Goal: Navigation & Orientation: Find specific page/section

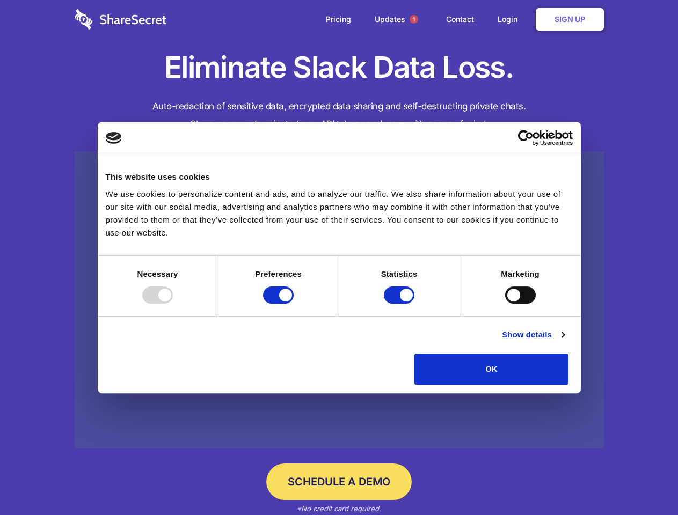
click at [173, 304] on div at bounding box center [157, 295] width 31 height 17
click at [294, 304] on input "Preferences" at bounding box center [278, 295] width 31 height 17
checkbox input "false"
click at [400, 304] on input "Statistics" at bounding box center [399, 295] width 31 height 17
checkbox input "false"
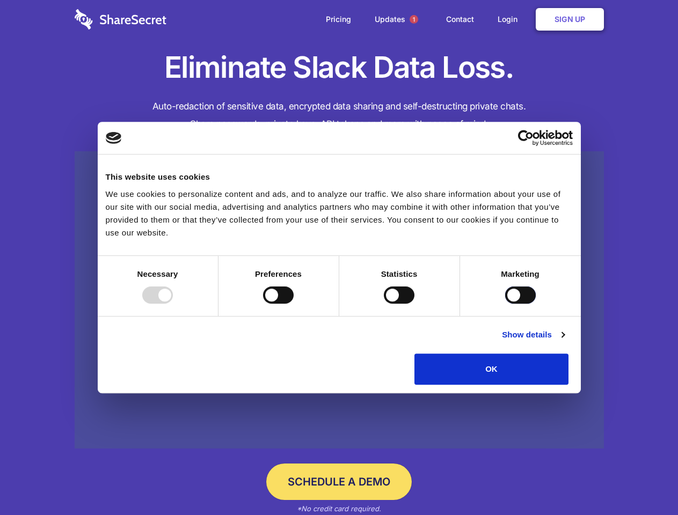
click at [505, 304] on input "Marketing" at bounding box center [520, 295] width 31 height 17
checkbox input "true"
click at [564, 341] on link "Show details" at bounding box center [533, 334] width 62 height 13
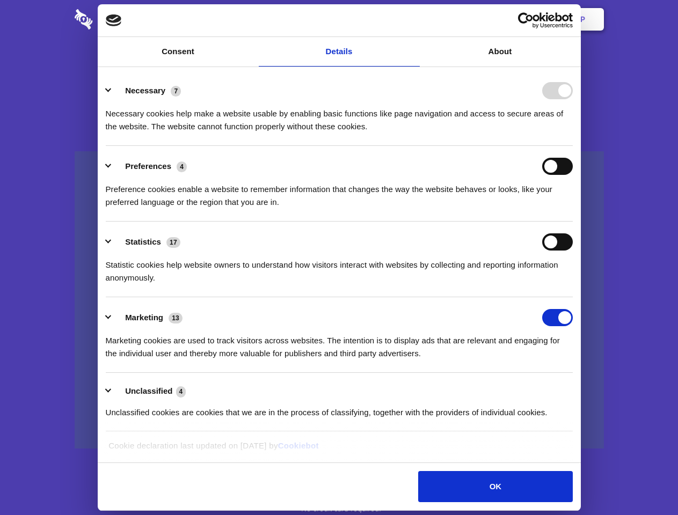
click at [573, 146] on li "Necessary 7 Necessary cookies help make a website usable by enabling basic func…" at bounding box center [339, 108] width 467 height 76
click at [413, 19] on span "1" at bounding box center [414, 19] width 9 height 9
